Goal: Task Accomplishment & Management: Use online tool/utility

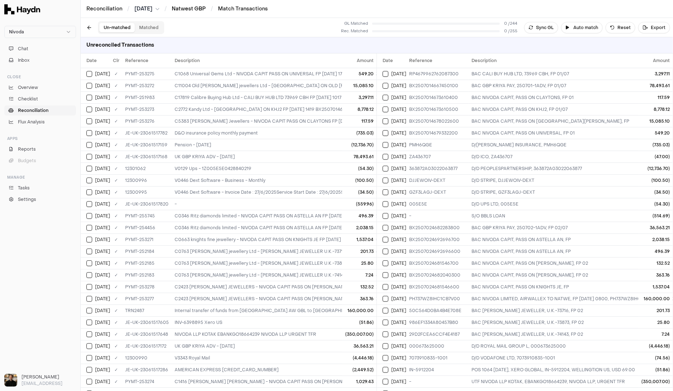
click at [188, 10] on link "Natwest GBP" at bounding box center [189, 8] width 34 height 7
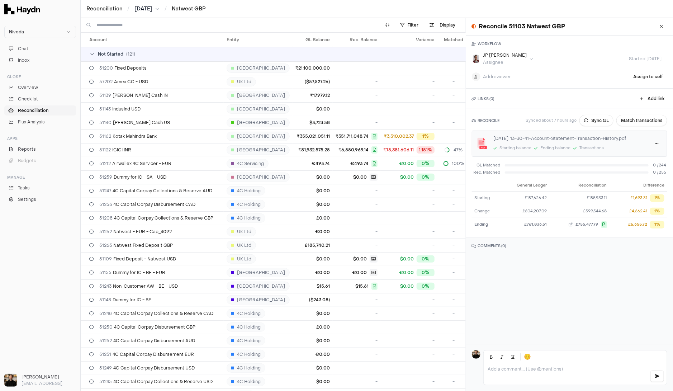
click at [152, 21] on input at bounding box center [233, 25] width 275 height 14
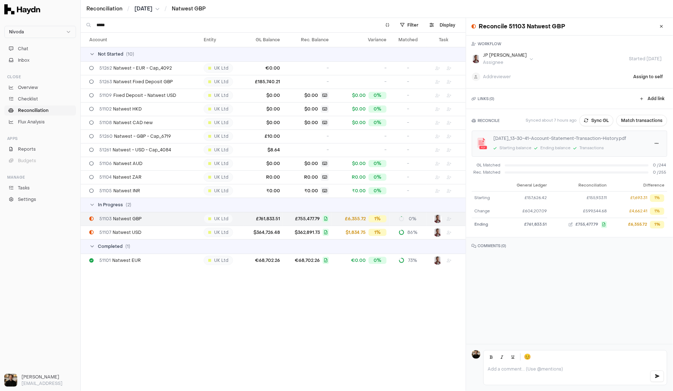
type input "*****"
click at [137, 216] on span "51103 Natwest GBP" at bounding box center [120, 219] width 42 height 6
click at [647, 119] on button "Match transactions" at bounding box center [641, 120] width 51 height 11
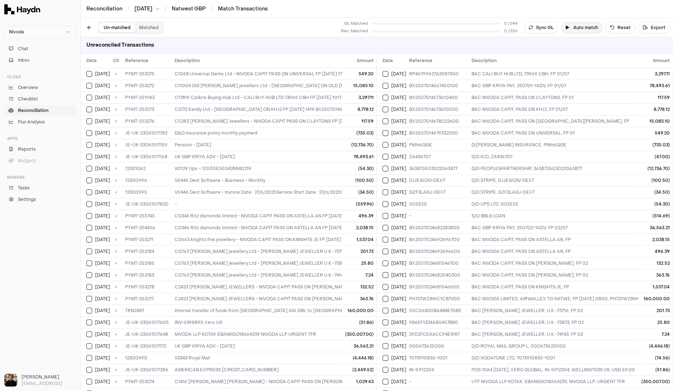
click at [588, 26] on button "Auto match" at bounding box center [582, 27] width 42 height 11
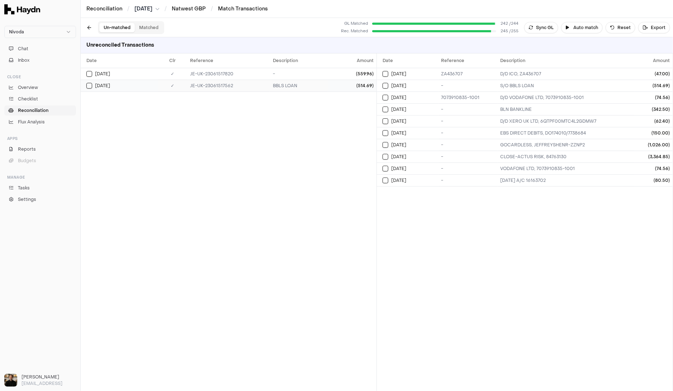
click at [258, 83] on div "JE-UK-23061517562" at bounding box center [228, 86] width 77 height 6
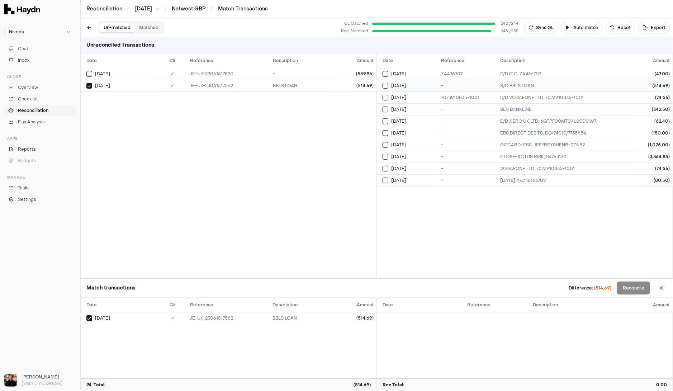
click at [529, 82] on td "S/O BBLS LOAN" at bounding box center [565, 86] width 137 height 12
click at [663, 286] on button at bounding box center [660, 287] width 11 height 11
